Goal: Obtain resource: Obtain resource

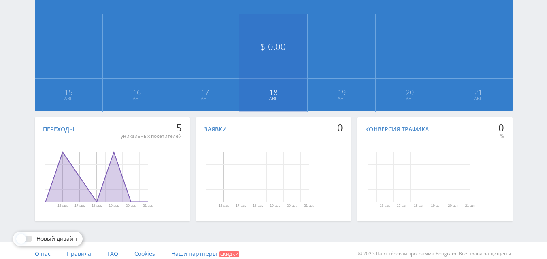
scroll to position [221, 0]
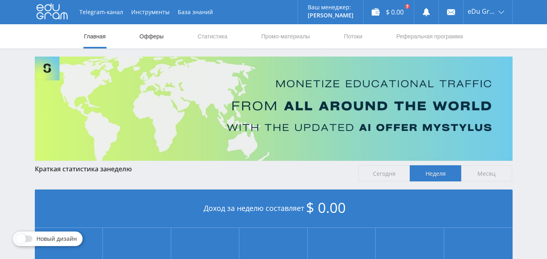
click at [143, 31] on link "Офферы" at bounding box center [152, 36] width 26 height 24
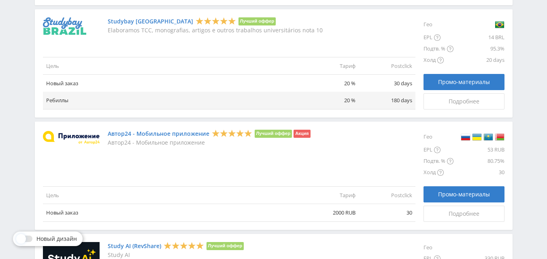
scroll to position [850, 0]
click at [121, 23] on link "Studybay [GEOGRAPHIC_DATA]" at bounding box center [150, 21] width 85 height 6
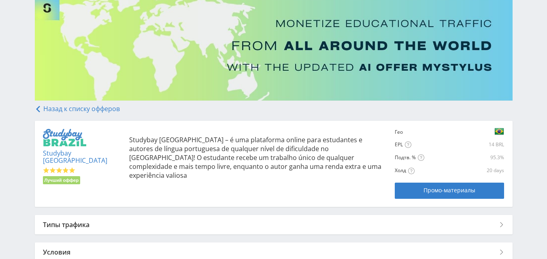
scroll to position [132, 0]
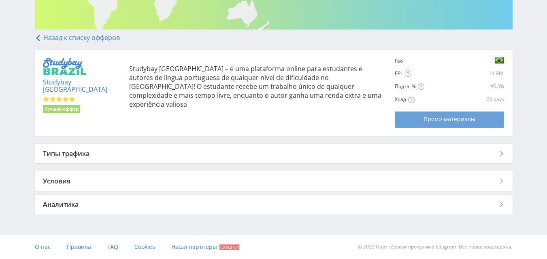
click at [449, 117] on span "Промо-материалы" at bounding box center [449, 119] width 52 height 6
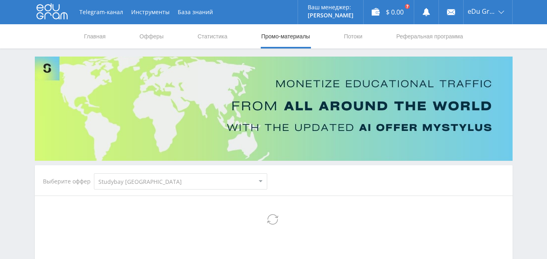
select select "3"
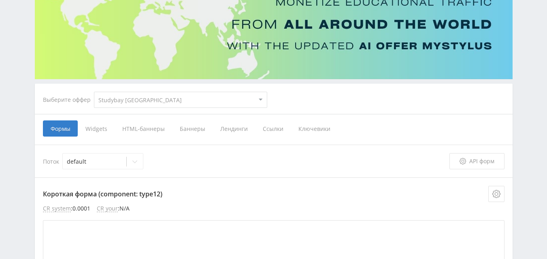
scroll to position [202, 0]
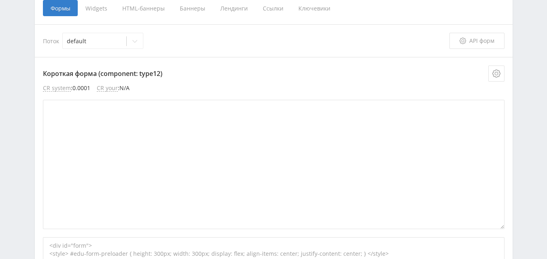
click at [310, 10] on span "Ключевики" at bounding box center [314, 8] width 47 height 16
click at [0, 0] on input "Ключевики" at bounding box center [0, 0] width 0 height 0
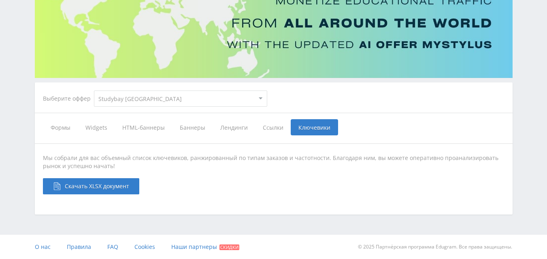
scroll to position [83, 0]
click at [231, 128] on span "Лендинги" at bounding box center [233, 127] width 42 height 16
click at [0, 0] on input "Лендинги" at bounding box center [0, 0] width 0 height 0
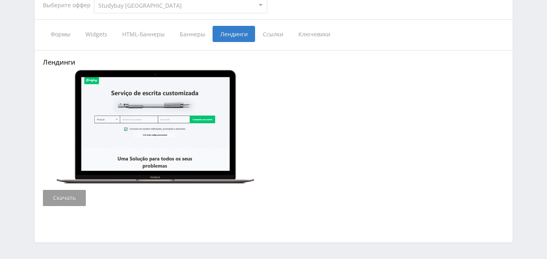
scroll to position [162, 0]
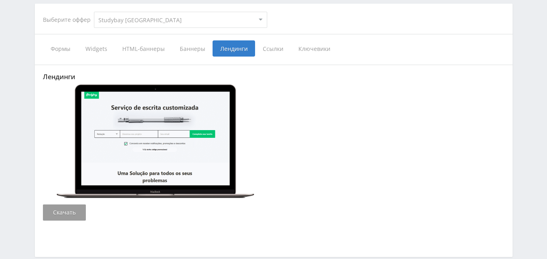
click at [196, 50] on span "Баннеры" at bounding box center [192, 48] width 40 height 16
click at [0, 0] on input "Баннеры" at bounding box center [0, 0] width 0 height 0
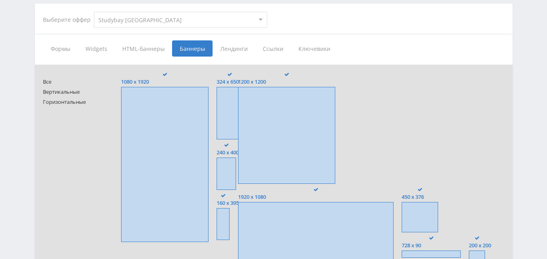
click at [91, 47] on span "Widgets" at bounding box center [96, 48] width 37 height 16
click at [0, 0] on input "Widgets" at bounding box center [0, 0] width 0 height 0
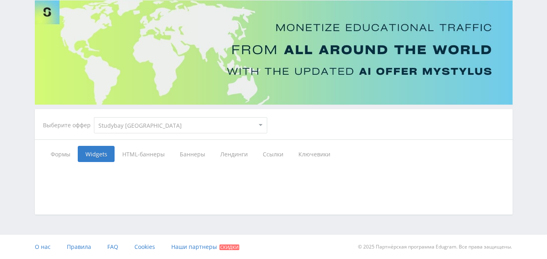
scroll to position [162, 0]
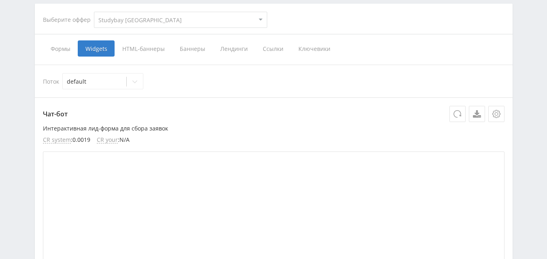
click at [56, 52] on span "Формы" at bounding box center [60, 48] width 35 height 16
click at [0, 0] on input "Формы" at bounding box center [0, 0] width 0 height 0
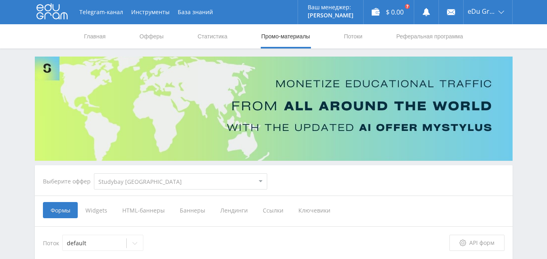
click at [174, 210] on span "Баннеры" at bounding box center [192, 210] width 40 height 16
click at [0, 0] on input "Баннеры" at bounding box center [0, 0] width 0 height 0
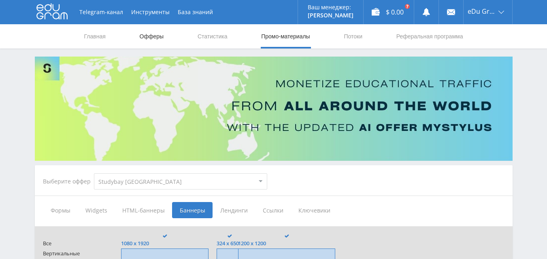
click at [146, 37] on link "Офферы" at bounding box center [152, 36] width 26 height 24
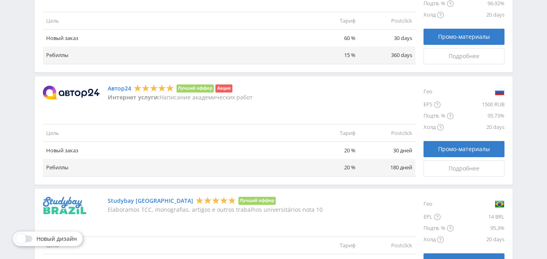
scroll to position [769, 0]
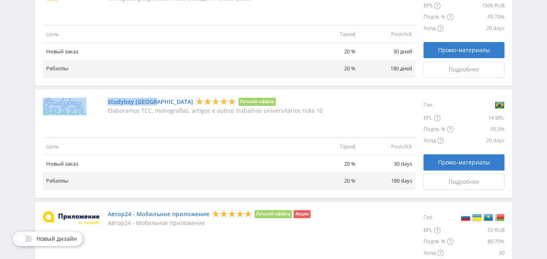
drag, startPoint x: 104, startPoint y: 100, endPoint x: 150, endPoint y: 101, distance: 45.7
click at [150, 101] on div "Studybay Brazil Лучший оффер Elaboramos TCC, monografias, artigos e outros trab…" at bounding box center [229, 106] width 372 height 17
copy div "Studybay [GEOGRAPHIC_DATA]"
